Goal: Information Seeking & Learning: Find specific fact

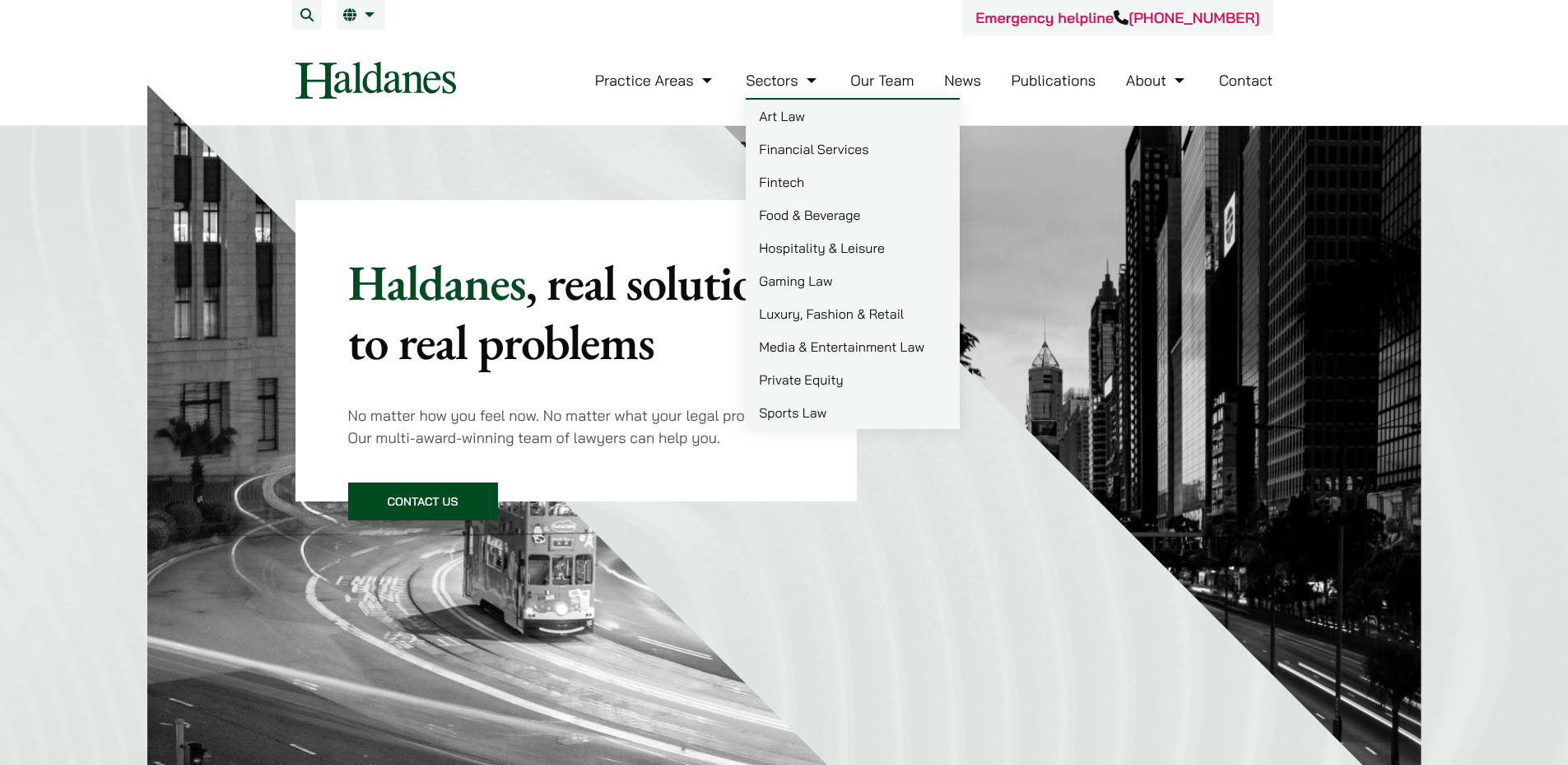
click at [800, 88] on link "Sectors" at bounding box center [783, 80] width 74 height 19
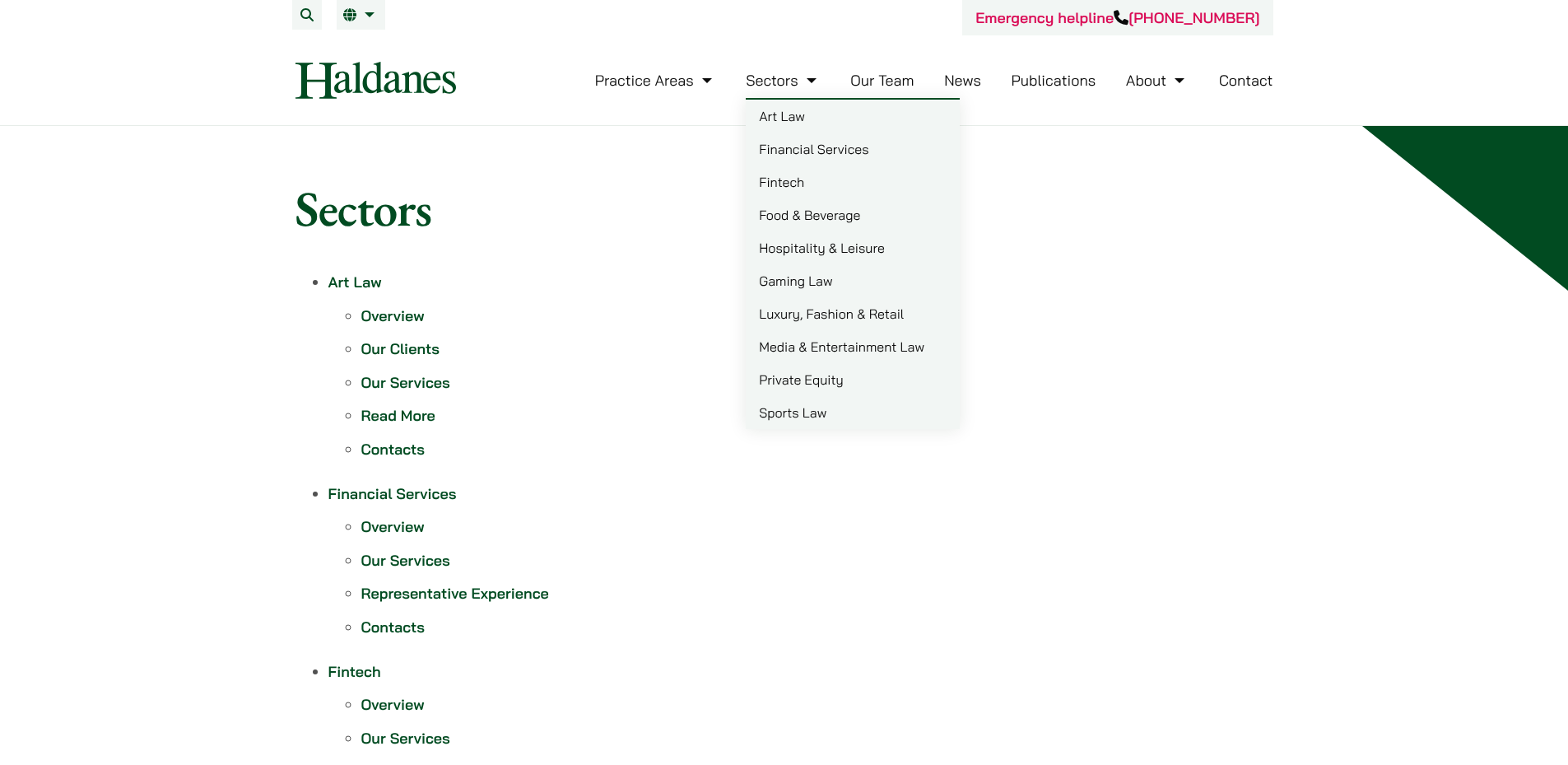
click at [1089, 188] on h1 "Sectors" at bounding box center [784, 207] width 978 height 59
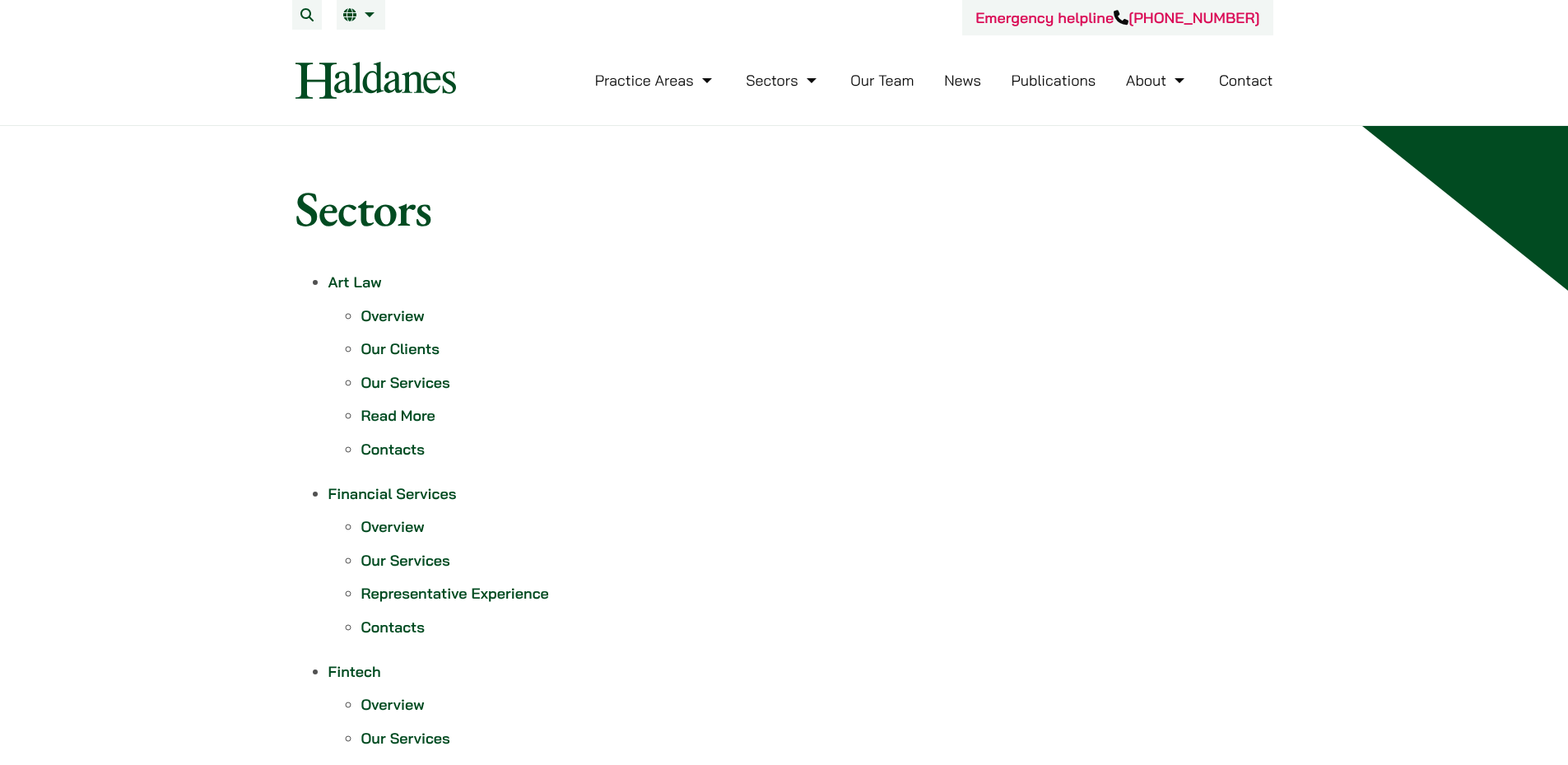
click at [910, 90] on li "Our Team" at bounding box center [882, 80] width 63 height 36
click at [911, 83] on link "Our Team" at bounding box center [882, 80] width 63 height 19
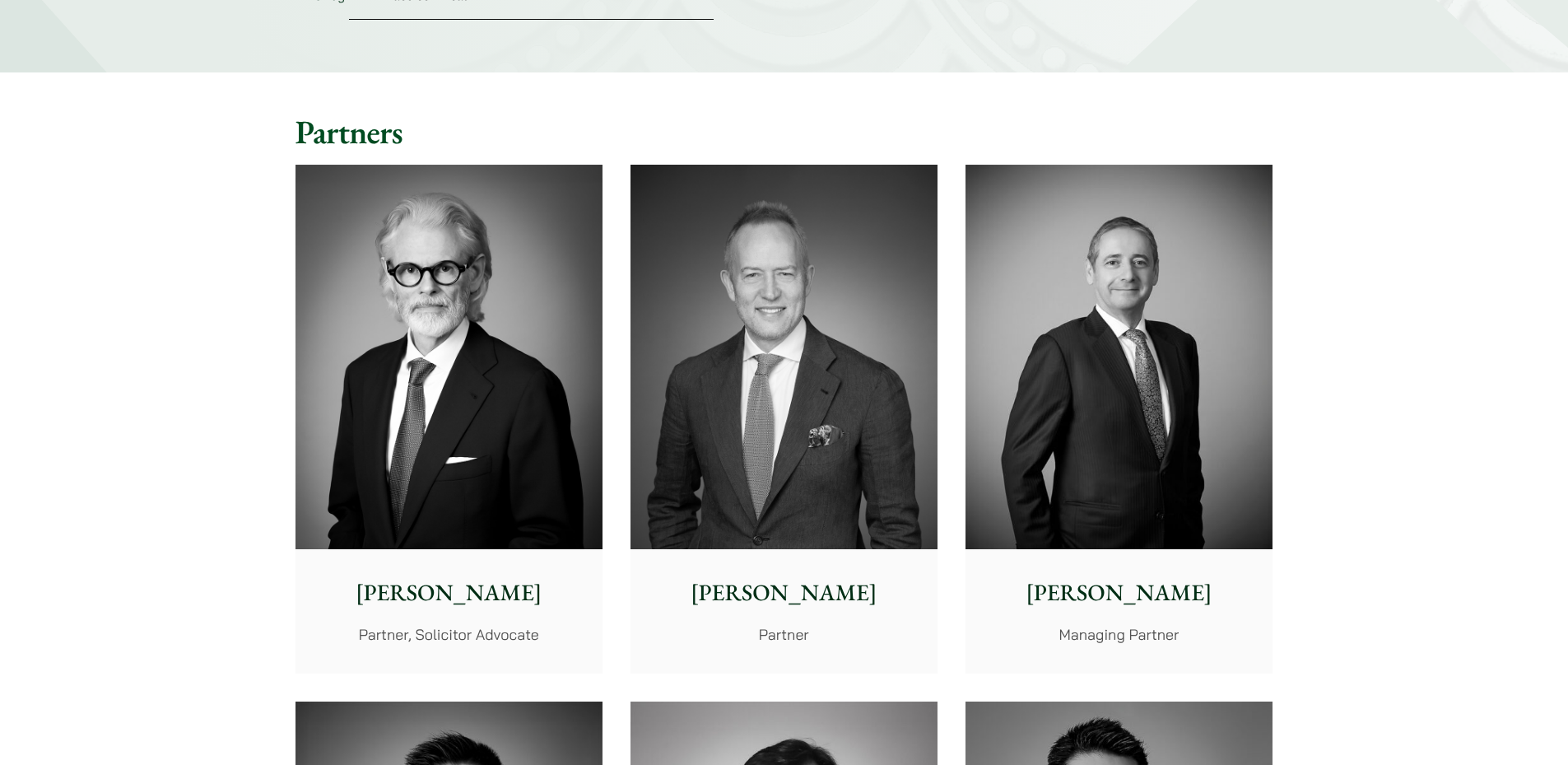
scroll to position [330, 0]
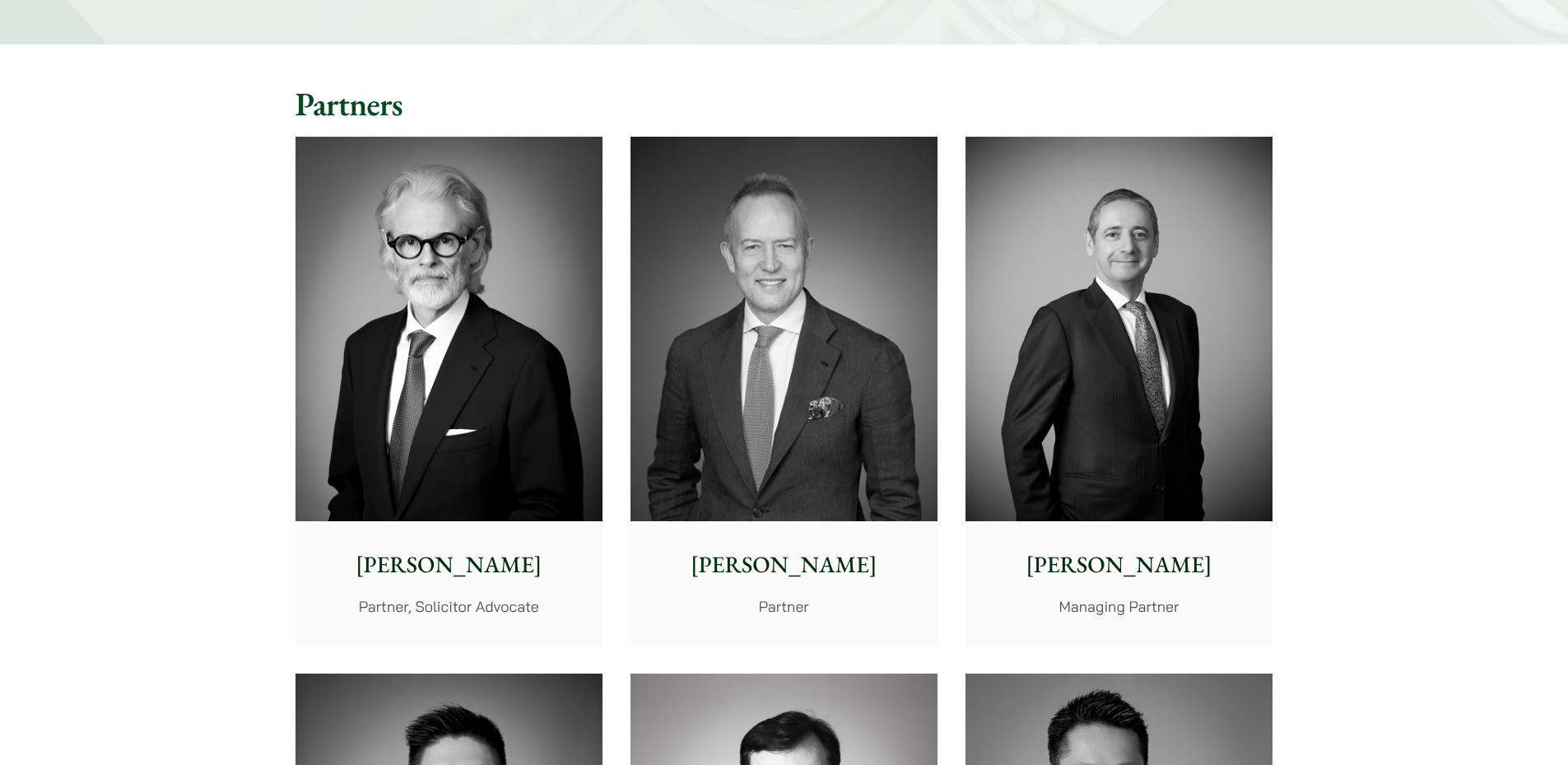
click at [786, 282] on img at bounding box center [784, 329] width 307 height 385
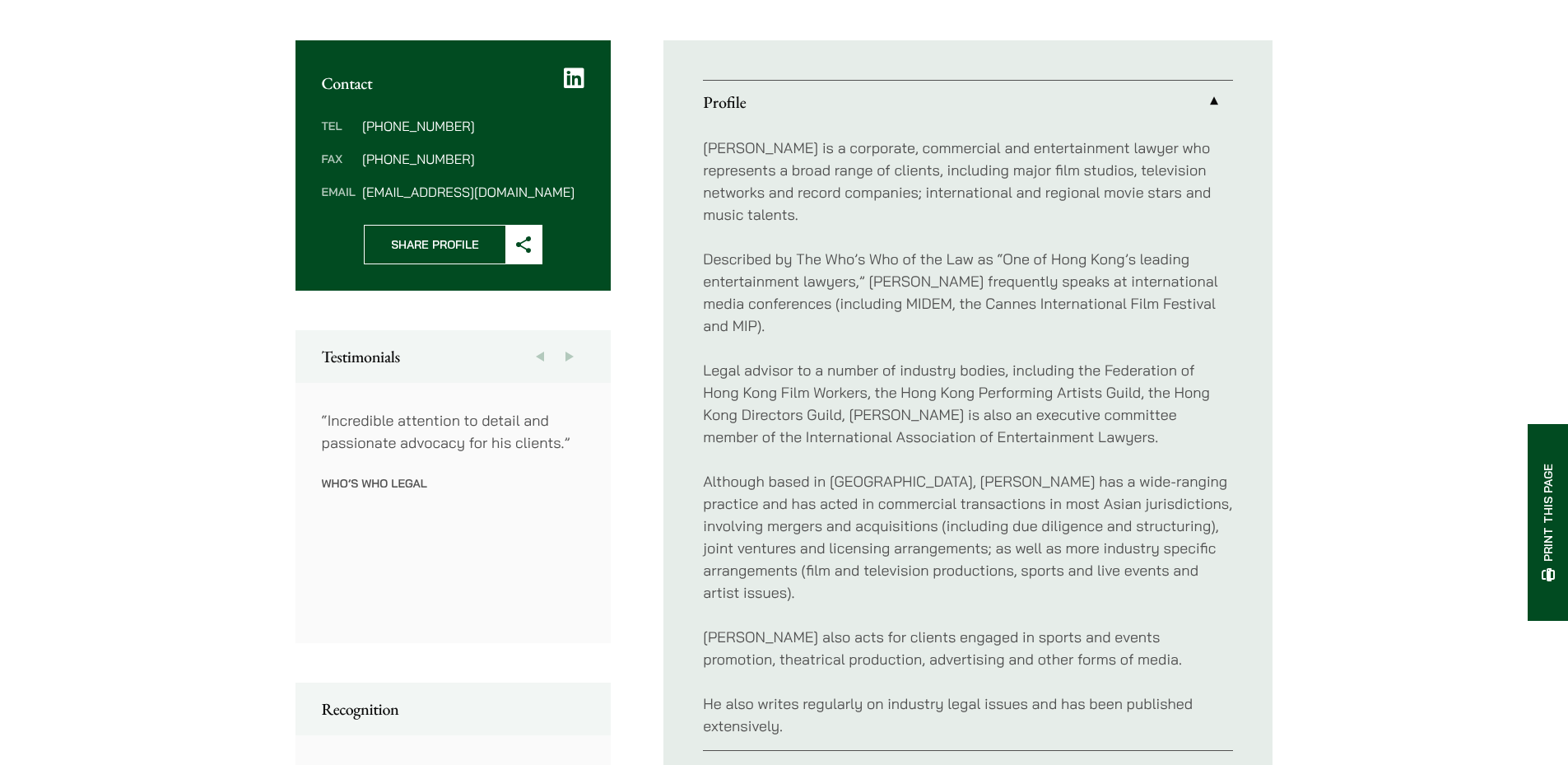
scroll to position [659, 0]
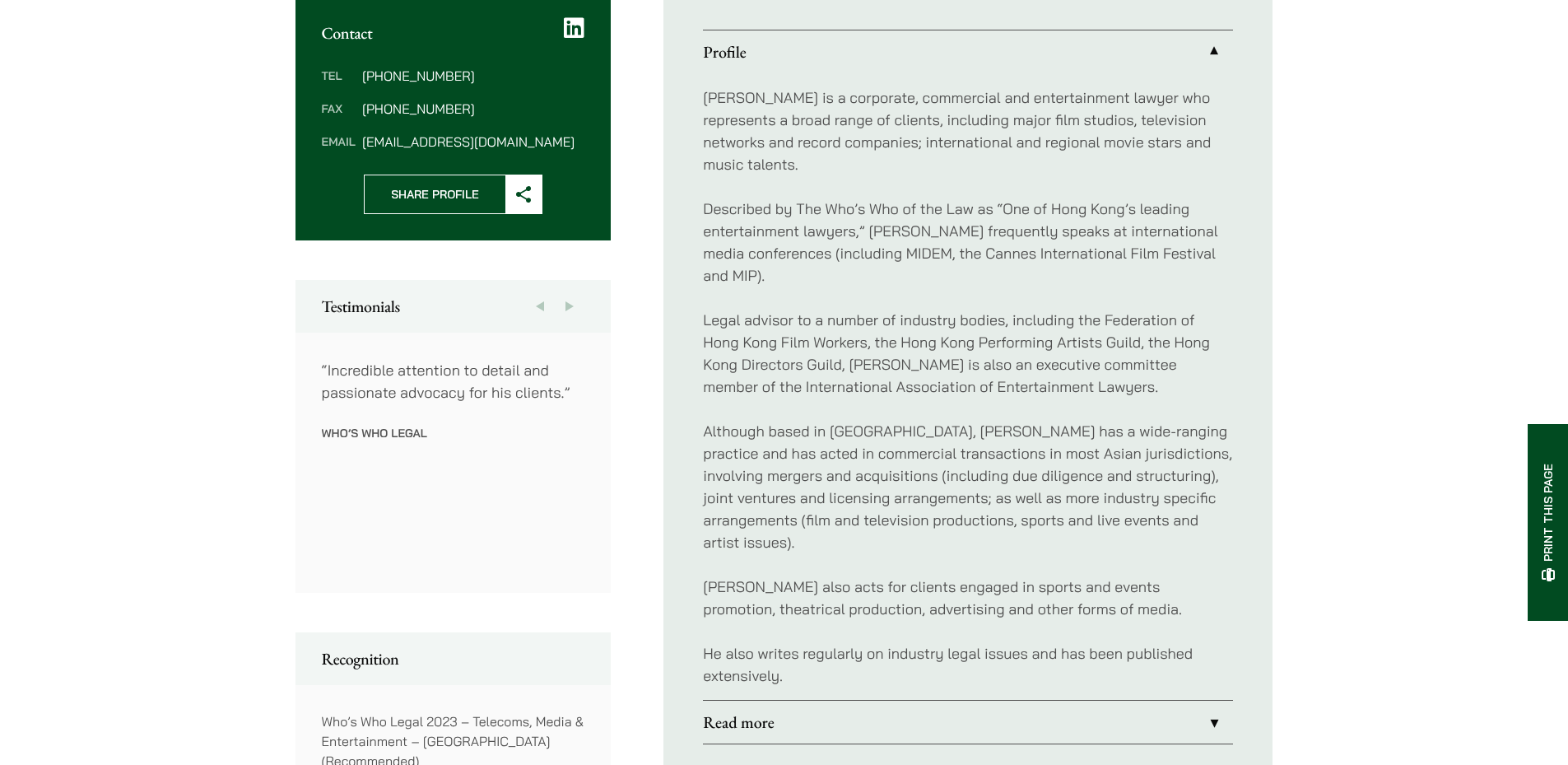
click at [573, 312] on button "Next" at bounding box center [570, 306] width 30 height 52
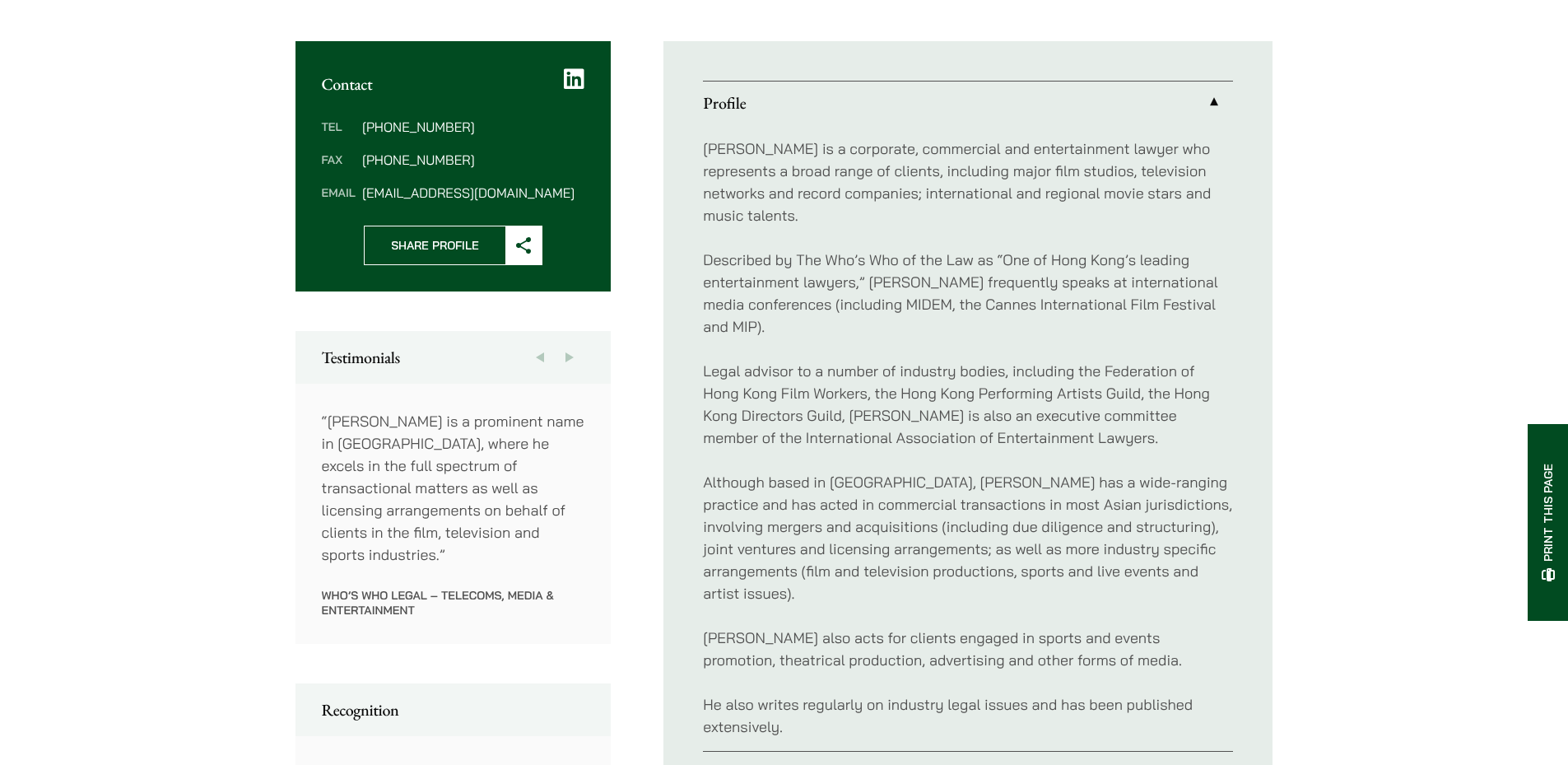
scroll to position [577, 0]
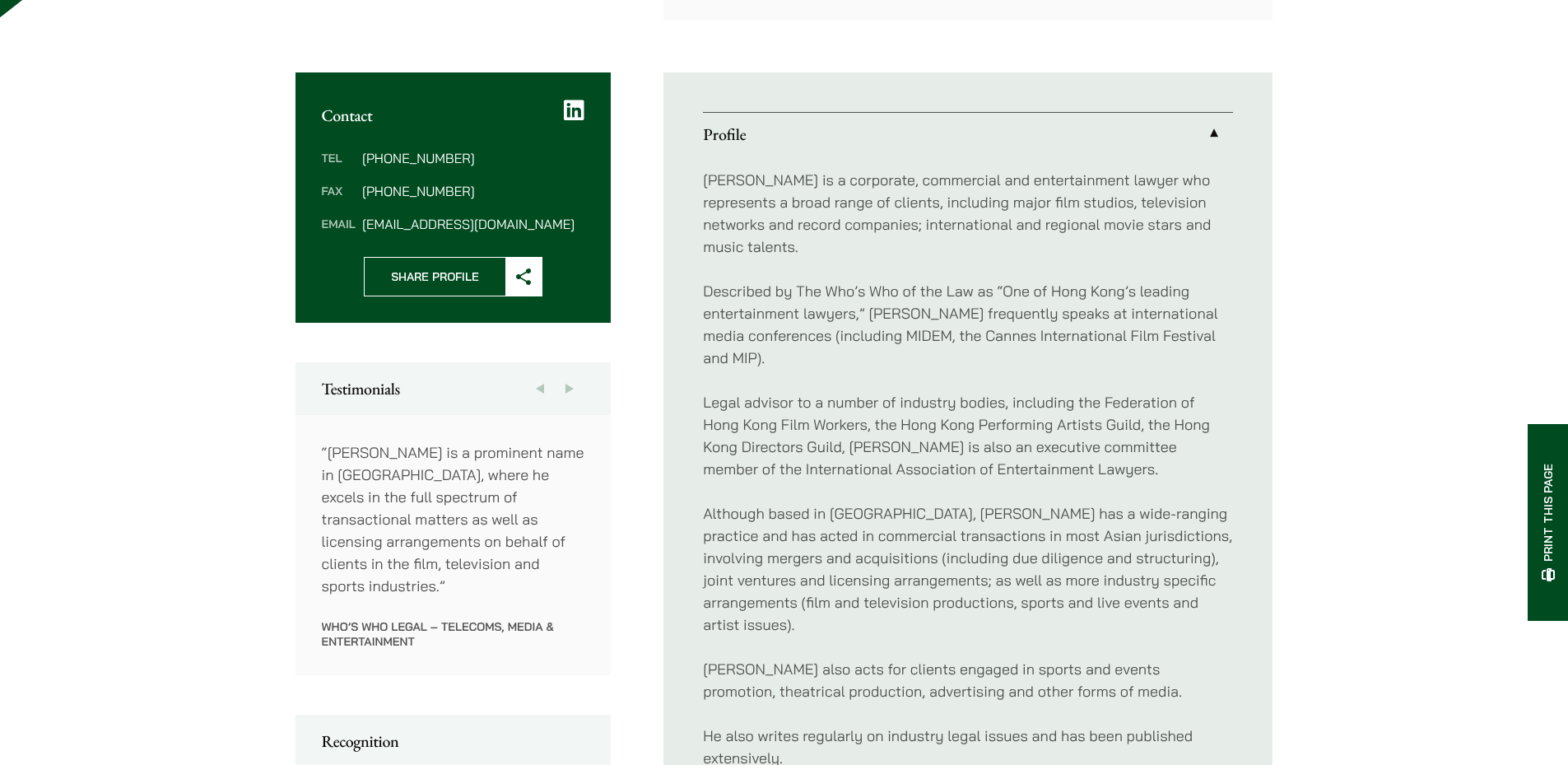
click at [878, 288] on p "Described by The Who’s Who of the Law as “One of Hong Kong’s leading entertainm…" at bounding box center [968, 325] width 530 height 89
drag, startPoint x: 828, startPoint y: 270, endPoint x: 900, endPoint y: 271, distance: 72.0
click at [900, 280] on p "Described by The Who’s Who of the Law as “One of Hong Kong’s leading entertainm…" at bounding box center [968, 325] width 530 height 89
copy p "Who’s Who"
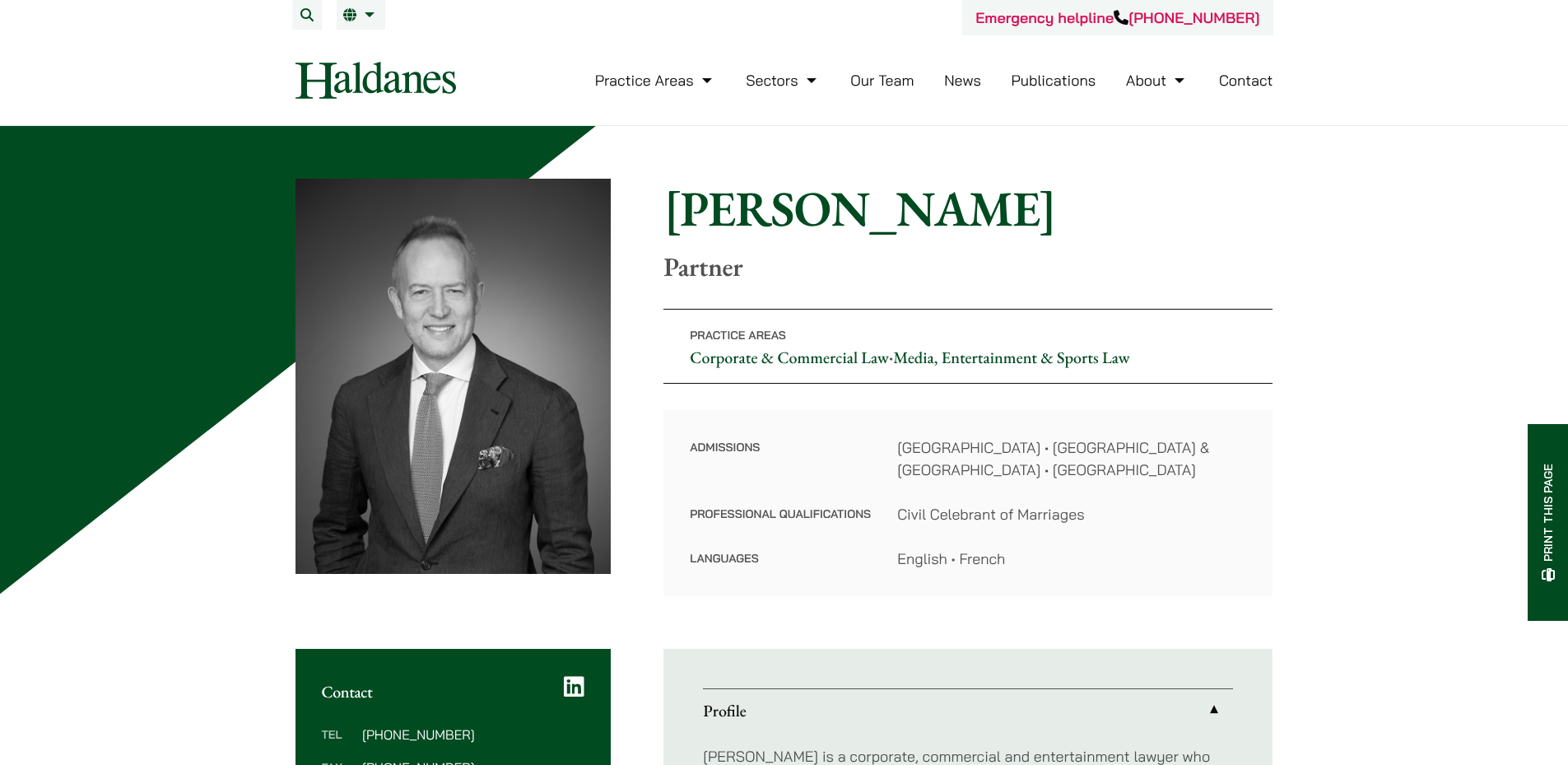
scroll to position [577, 0]
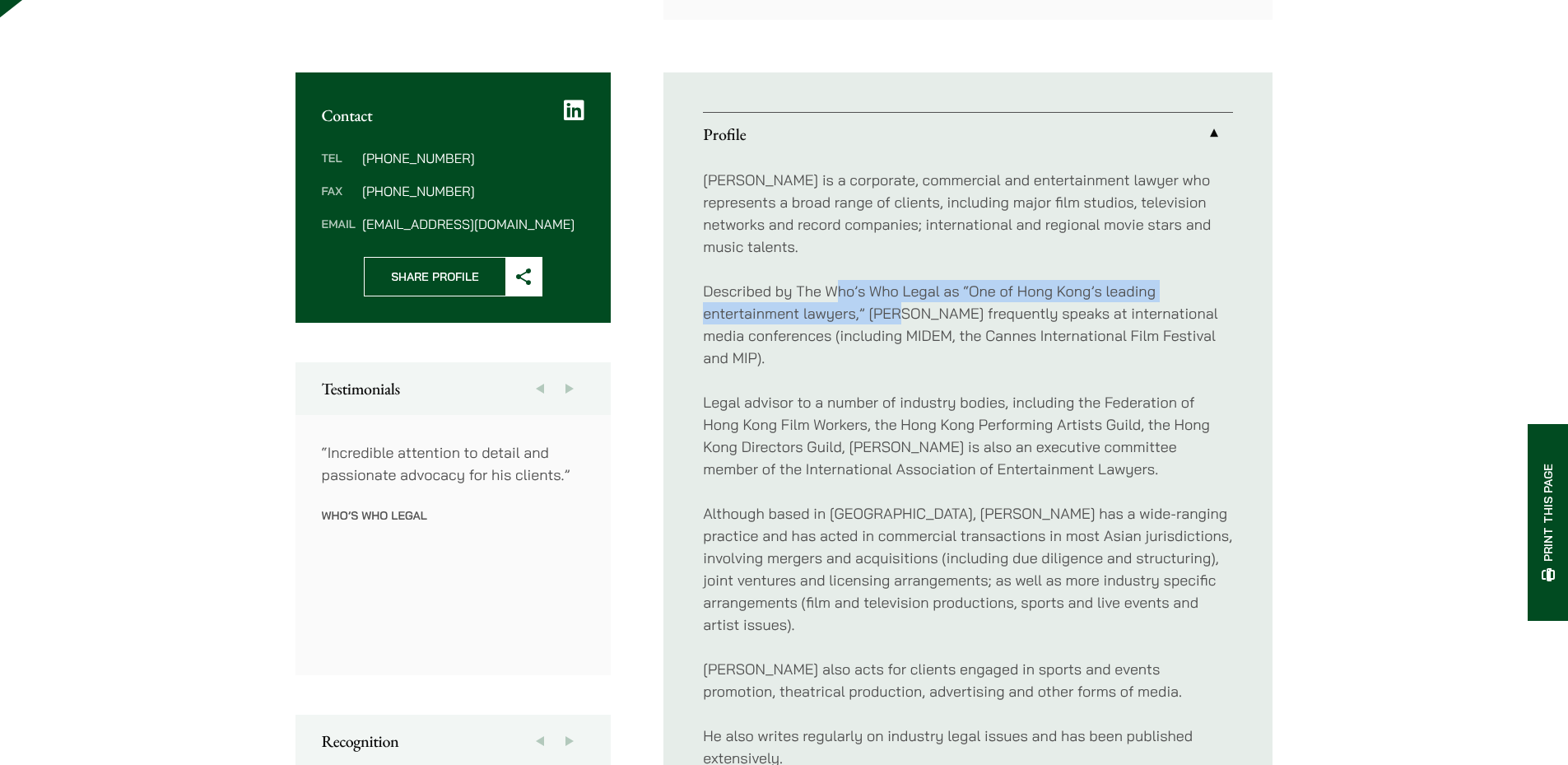
drag, startPoint x: 838, startPoint y: 269, endPoint x: 901, endPoint y: 289, distance: 66.1
click at [901, 293] on p "Described by The Who’s Who Legal as “One of Hong Kong’s leading entertainment l…" at bounding box center [968, 325] width 530 height 89
click at [917, 282] on p "Described by The Who’s Who Legal as “One of Hong Kong’s leading entertainment l…" at bounding box center [968, 325] width 530 height 89
drag, startPoint x: 829, startPoint y: 271, endPoint x: 939, endPoint y: 271, distance: 110.0
click at [938, 280] on p "Described by The Who’s Who Legal as “One of Hong Kong’s leading entertainment l…" at bounding box center [968, 325] width 530 height 89
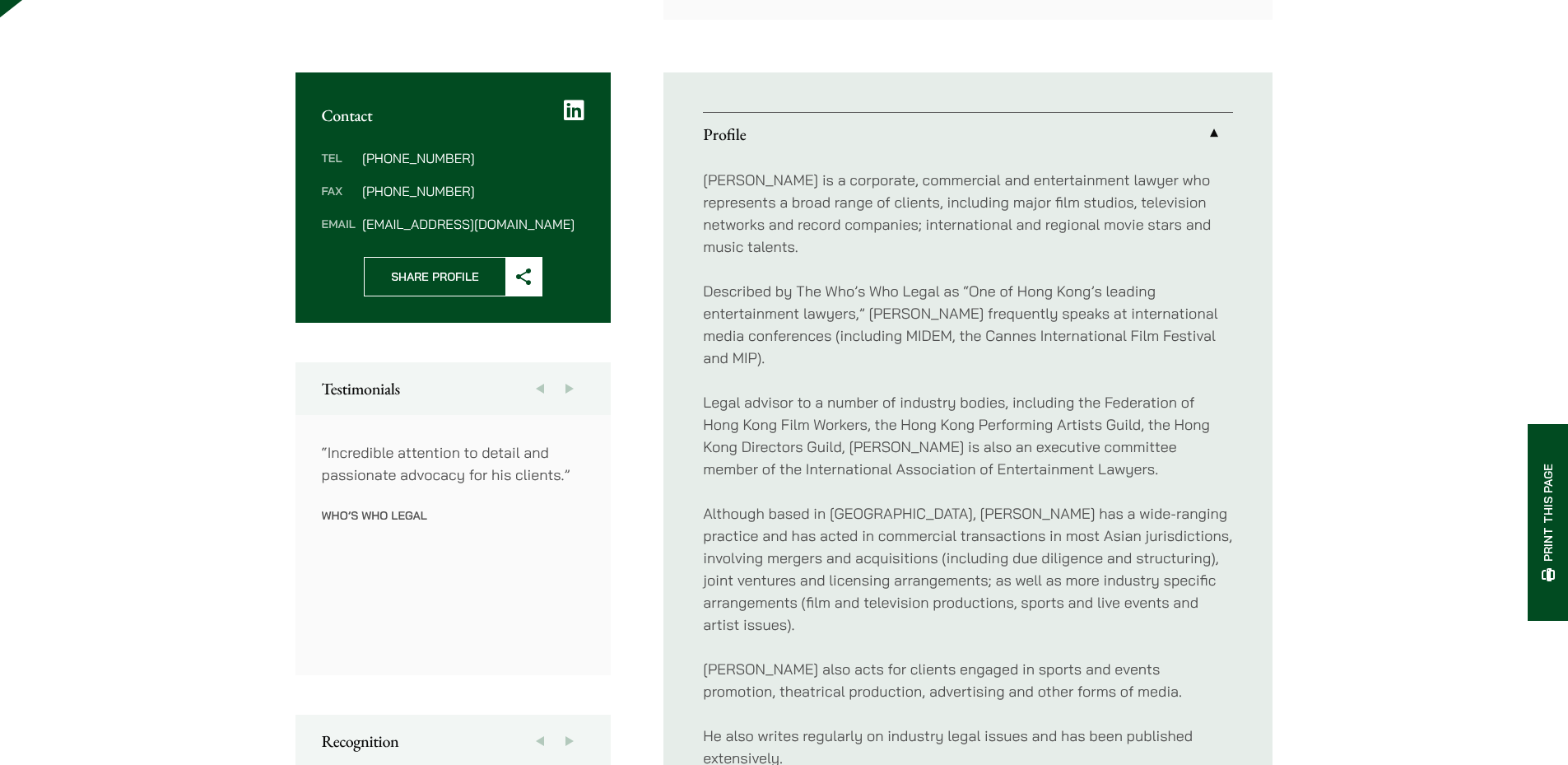
click at [986, 366] on div "John is a corporate, commercial and entertainment lawyer who represents a broad…" at bounding box center [968, 469] width 530 height 627
click at [1007, 288] on p "Described by The Who’s Who Legal as “One of Hong Kong’s leading entertainment l…" at bounding box center [968, 325] width 530 height 89
click at [1038, 280] on p "Described by The Who’s Who Legal as “One of Hong Kong’s leading entertainment l…" at bounding box center [968, 325] width 530 height 89
click at [1085, 342] on p "Described by The Who’s Who Legal as “One of Hong Kong’s leading entertainment l…" at bounding box center [968, 325] width 530 height 89
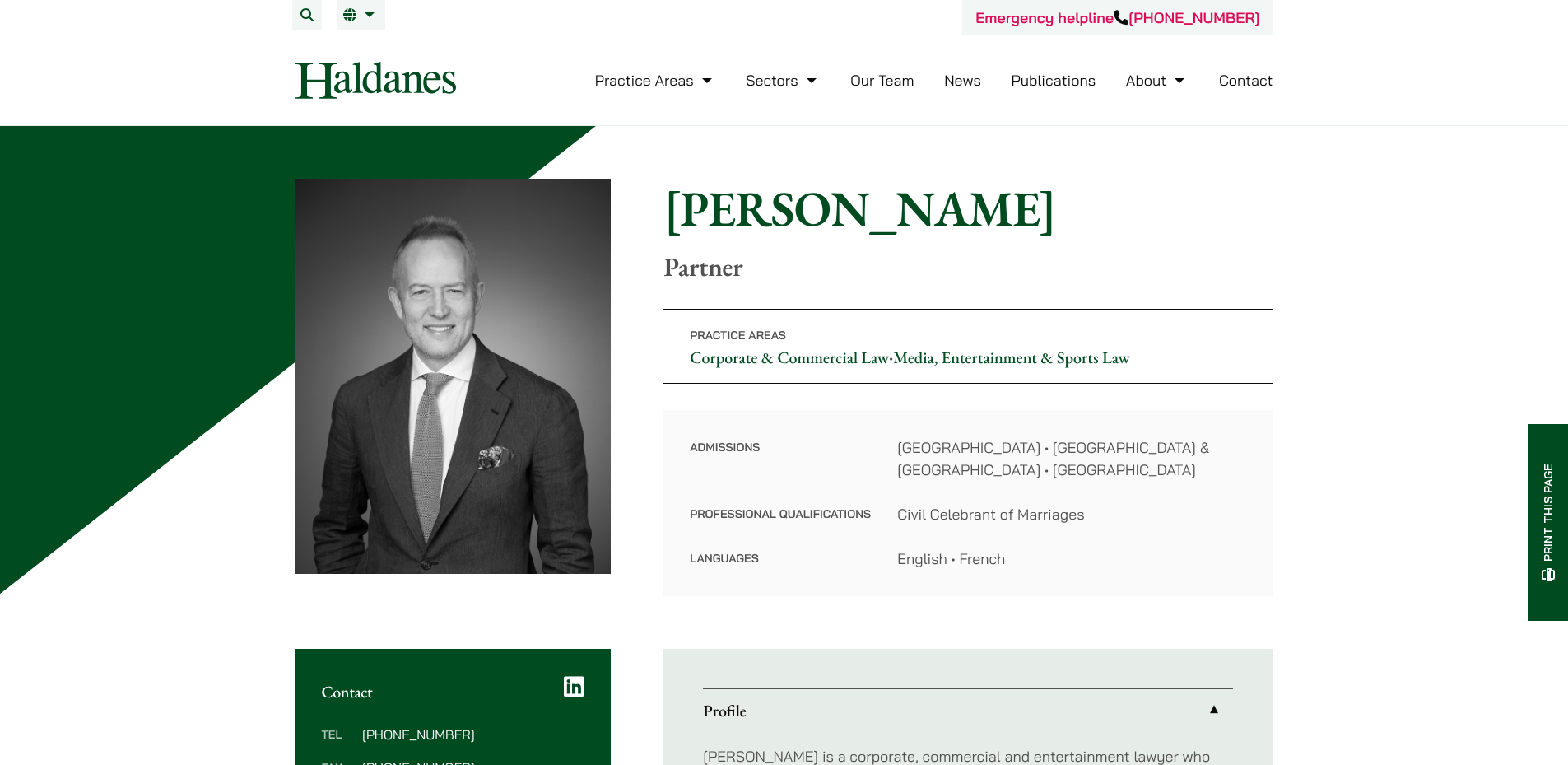
scroll to position [577, 0]
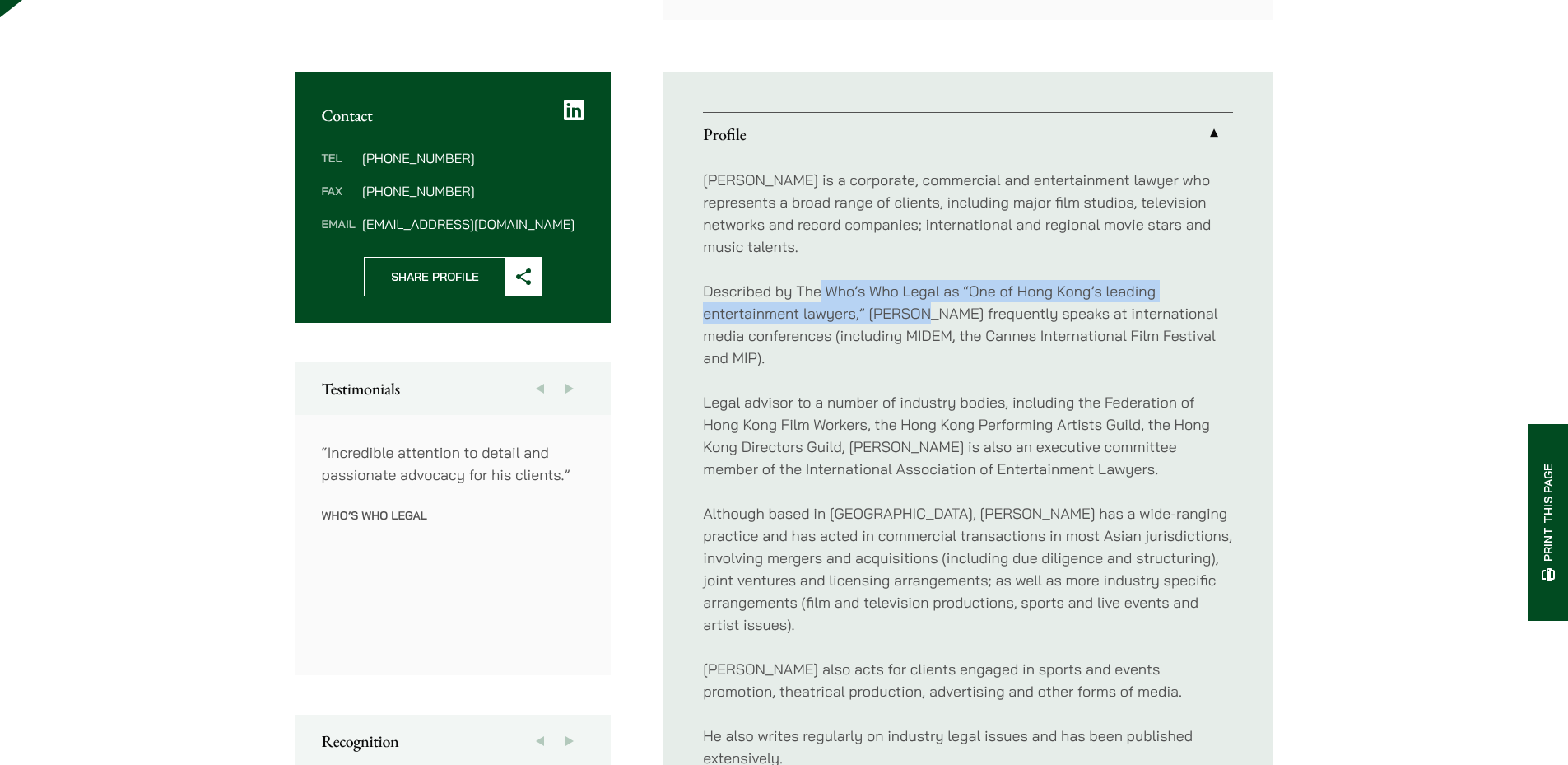
drag, startPoint x: 820, startPoint y: 266, endPoint x: 919, endPoint y: 282, distance: 100.3
click at [920, 281] on p "Described by The Who’s Who Legal as “One of Hong Kong’s leading entertainment l…" at bounding box center [968, 325] width 530 height 89
click at [917, 282] on p "Described by The Who’s Who Legal as “One of Hong Kong’s leading entertainment l…" at bounding box center [968, 325] width 530 height 89
drag, startPoint x: 807, startPoint y: 282, endPoint x: 837, endPoint y: 309, distance: 40.4
click at [841, 308] on p "Described by The Who’s Who Legal as “One of Hong Kong’s leading entertainment l…" at bounding box center [968, 325] width 530 height 89
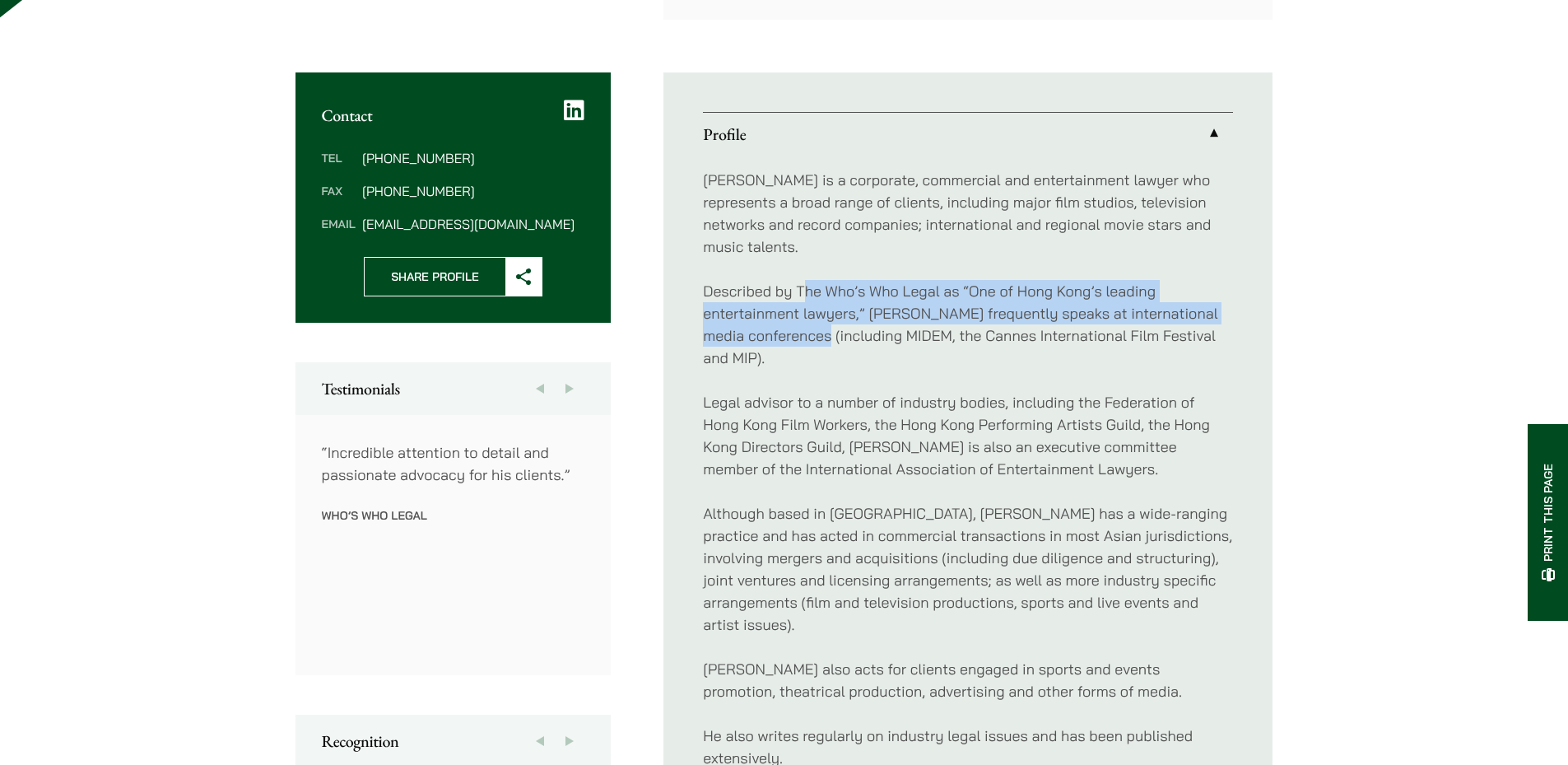
click at [836, 316] on p "Described by The Who’s Who Legal as “One of Hong Kong’s leading entertainment l…" at bounding box center [968, 325] width 530 height 89
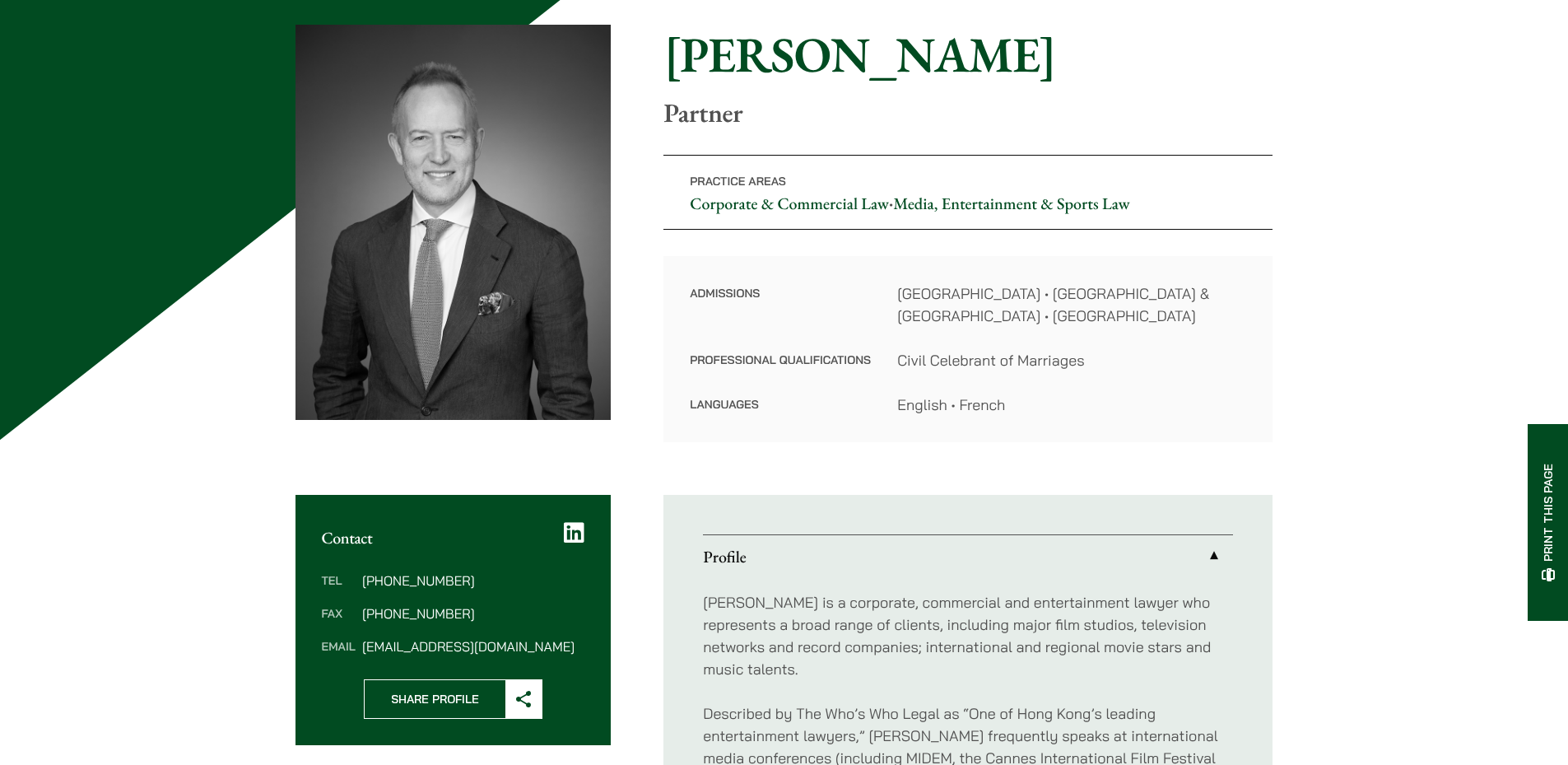
scroll to position [167, 0]
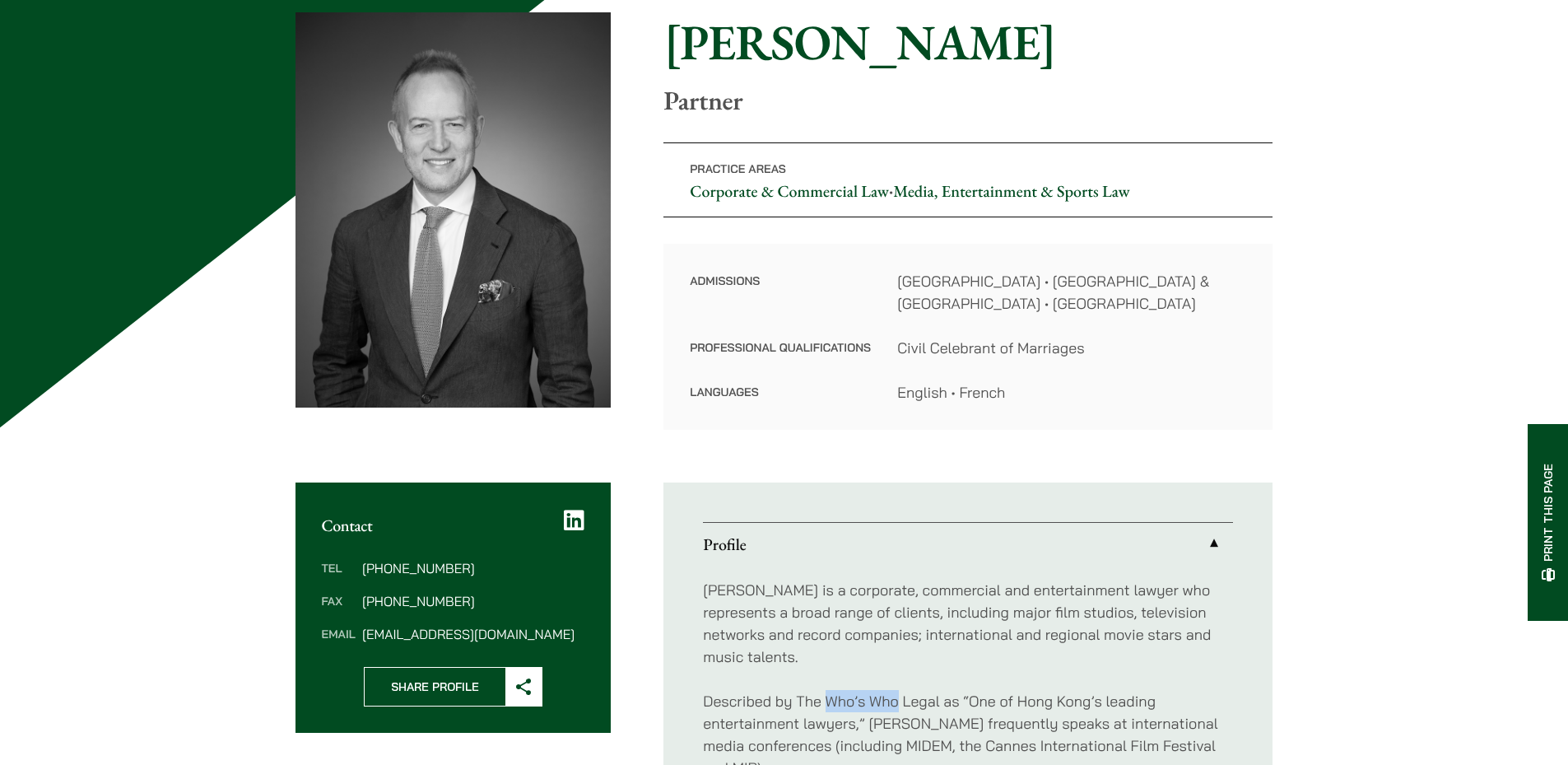
drag, startPoint x: 899, startPoint y: 677, endPoint x: 831, endPoint y: 677, distance: 68.0
click at [831, 690] on p "Described by The Who’s Who Legal as “One of Hong Kong’s leading entertainment l…" at bounding box center [968, 735] width 530 height 89
copy p "Who’s Who"
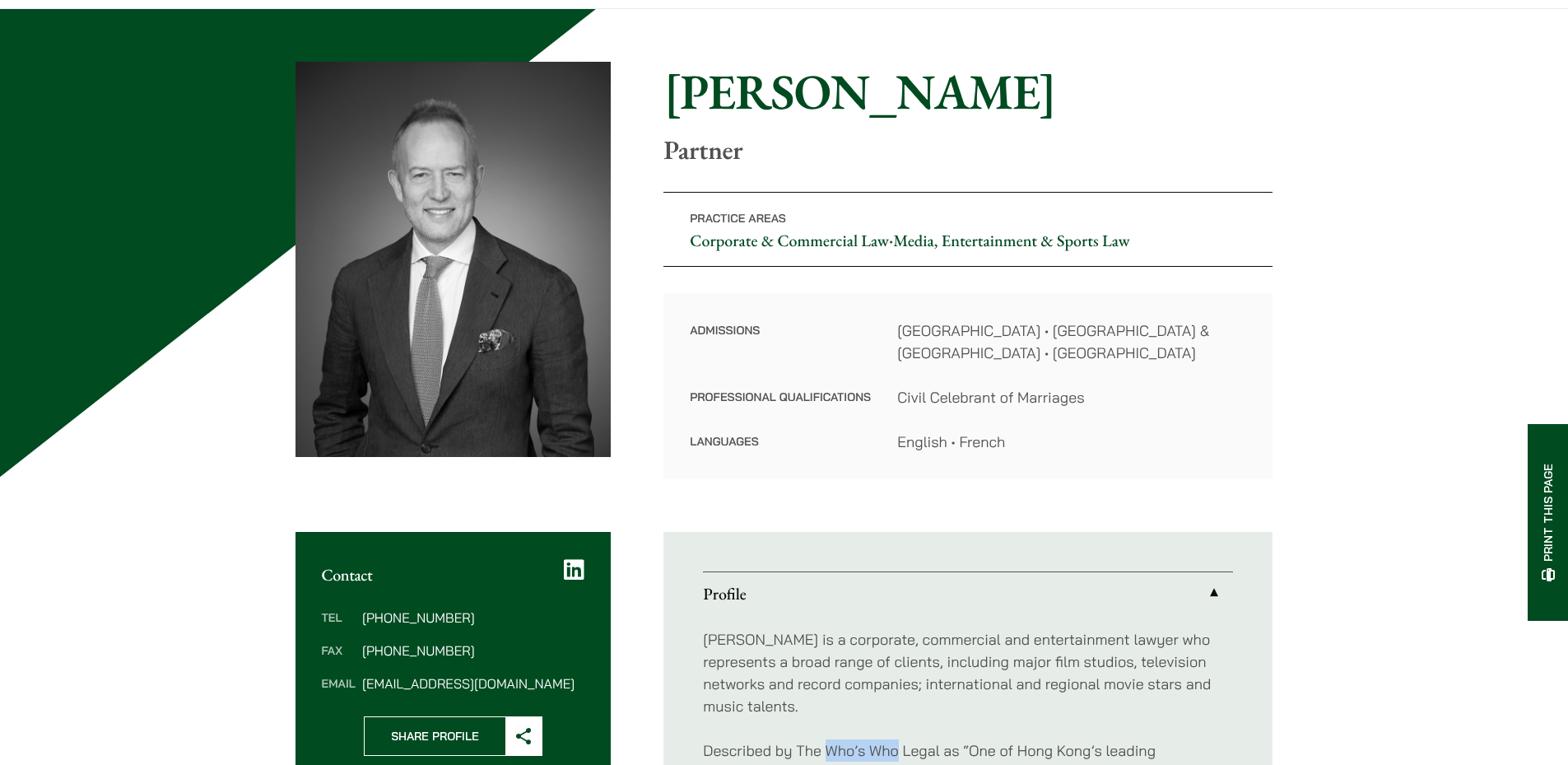
scroll to position [0, 0]
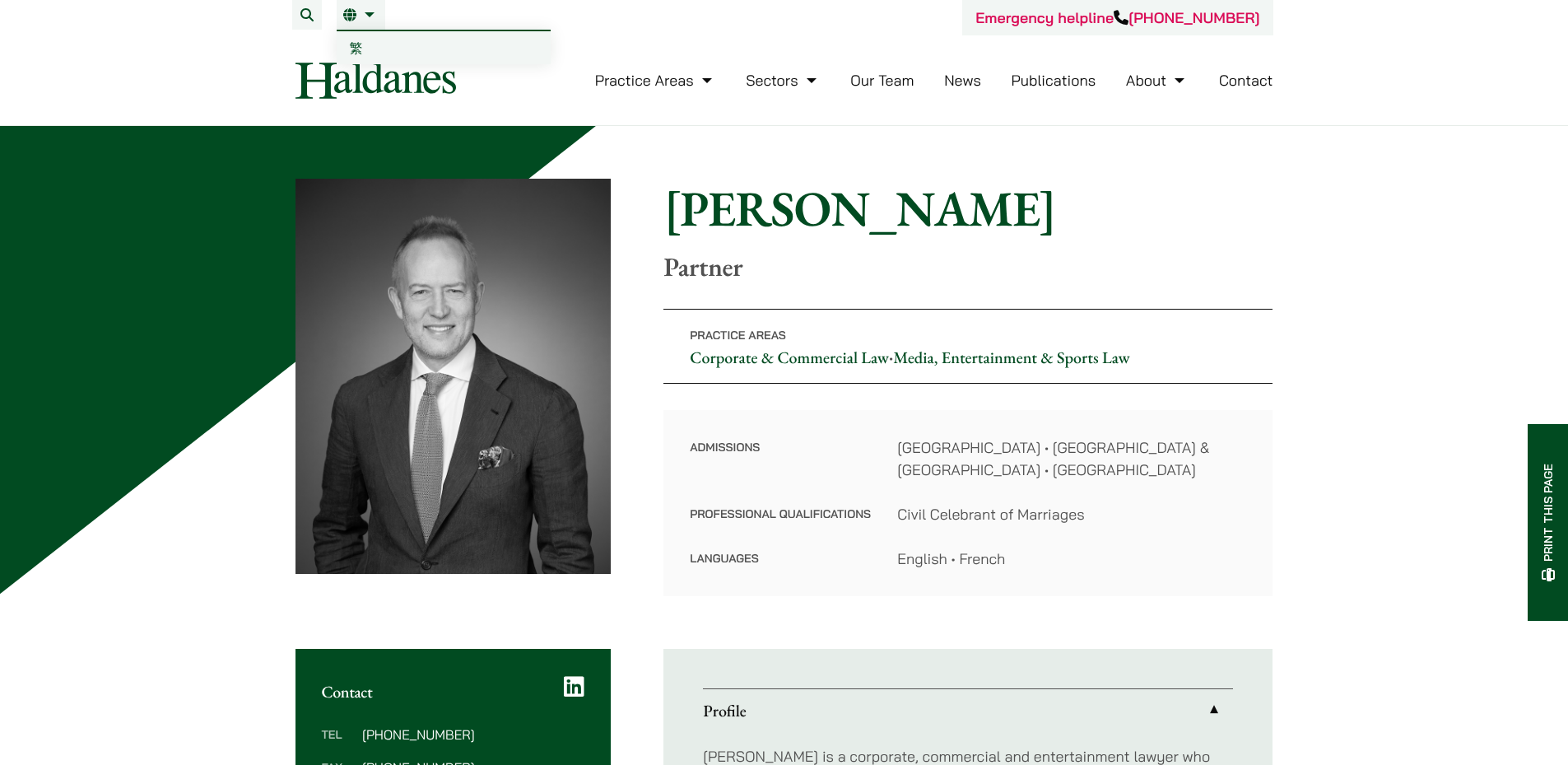
click at [315, 14] on button "Search" at bounding box center [307, 15] width 30 height 30
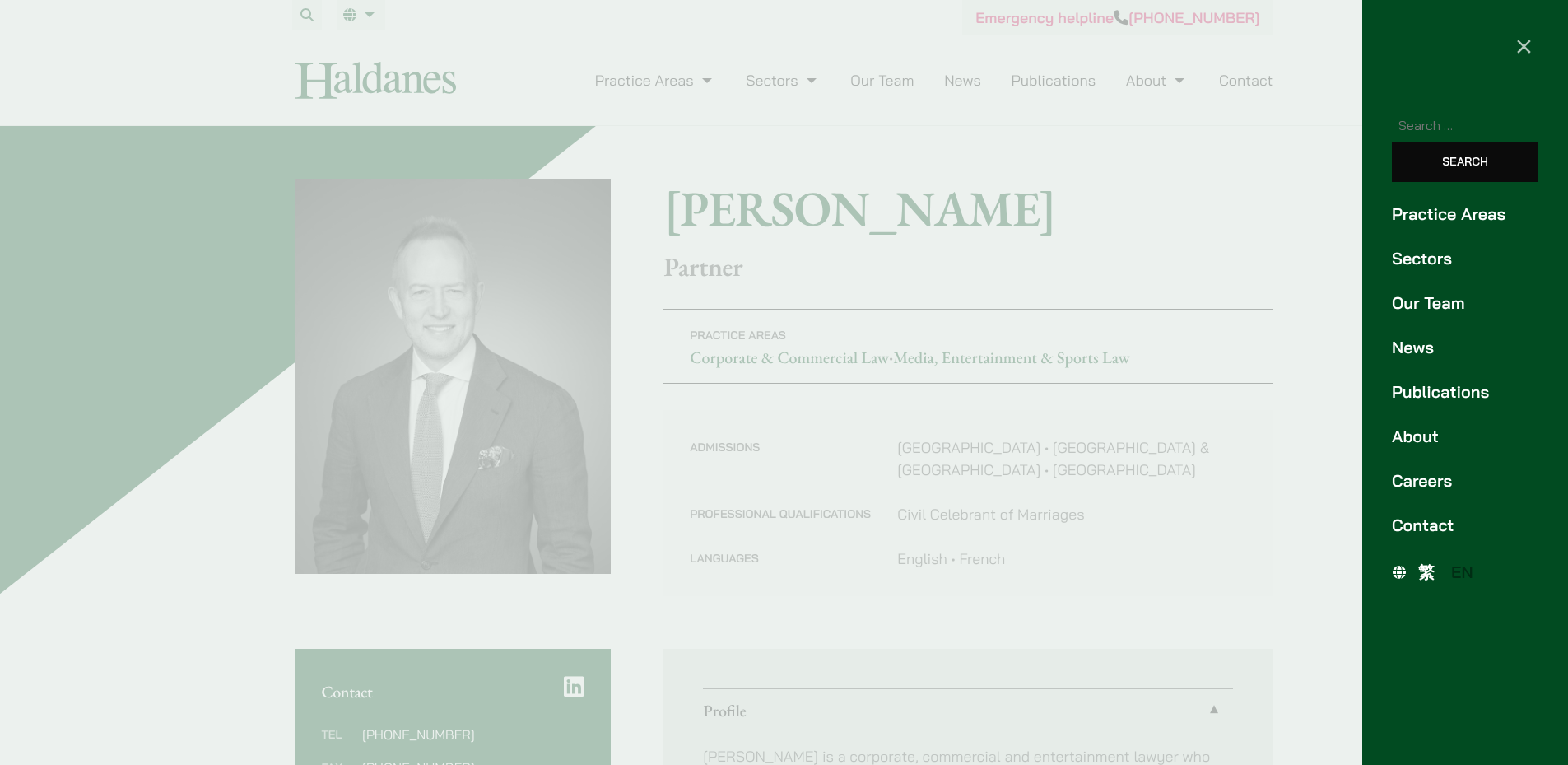
paste input "Who’s Who"
type input "Who’s Who"
click at [1393, 143] on input "Search" at bounding box center [1465, 162] width 146 height 40
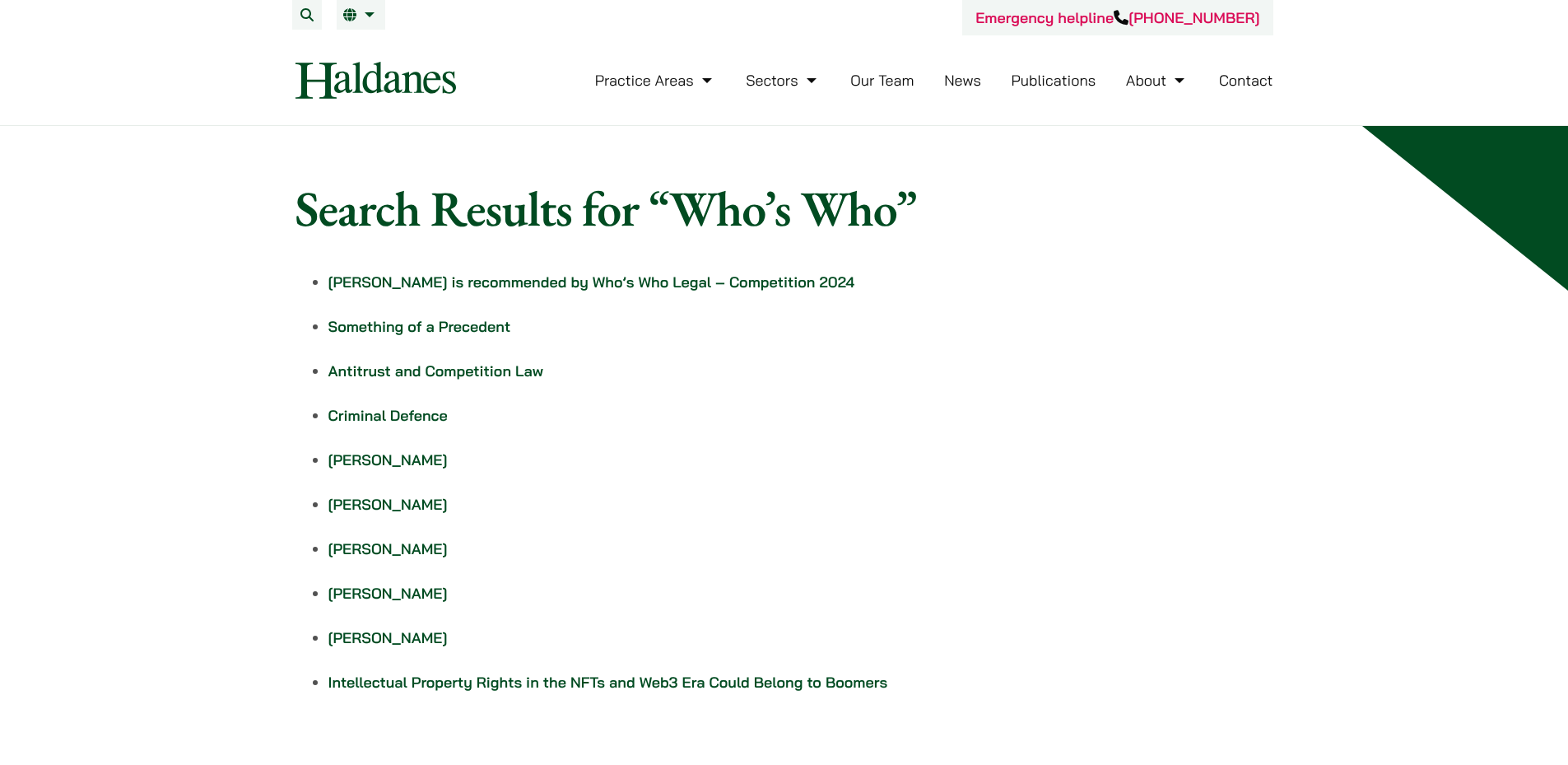
click at [744, 289] on link "[PERSON_NAME] is recommended by Who’s Who Legal – Competition 2024" at bounding box center [592, 282] width 527 height 19
click at [383, 326] on link "Something of a Precedent" at bounding box center [420, 327] width 183 height 19
click at [397, 451] on link "John McLellan" at bounding box center [388, 461] width 119 height 19
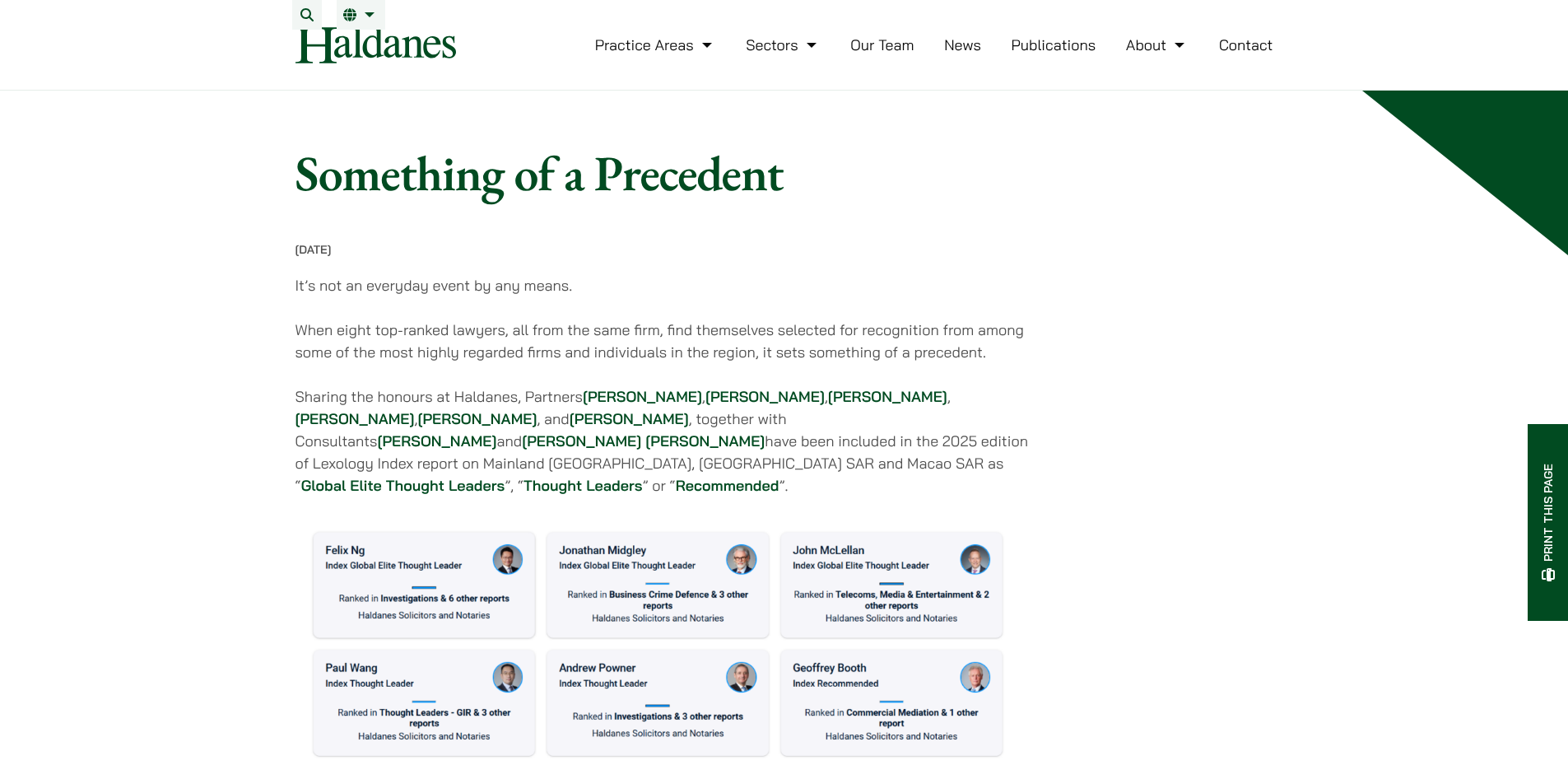
scroll to position [888, 0]
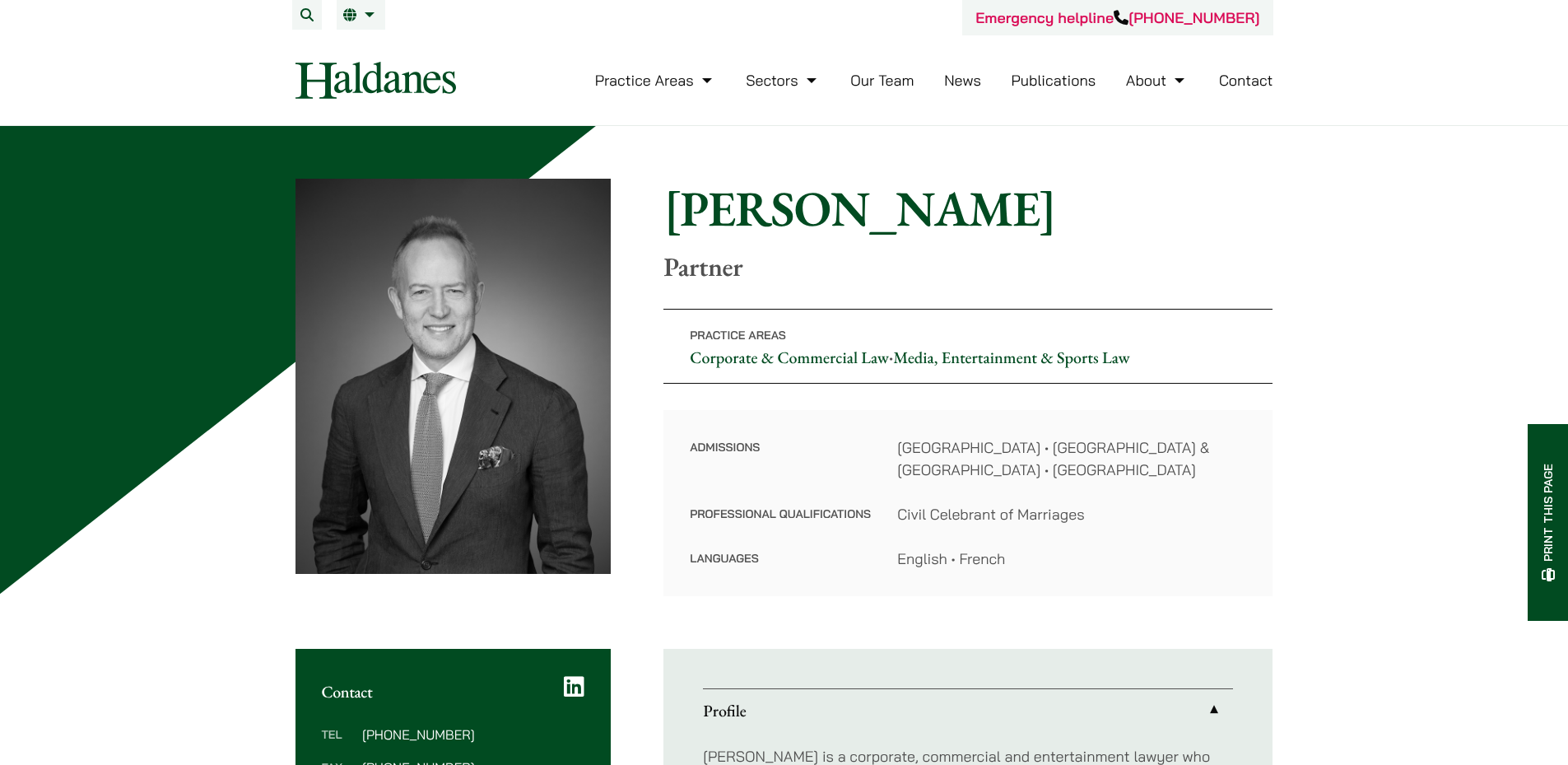
drag, startPoint x: 910, startPoint y: 435, endPoint x: 830, endPoint y: 90, distance: 354.2
